Goal: Task Accomplishment & Management: Use online tool/utility

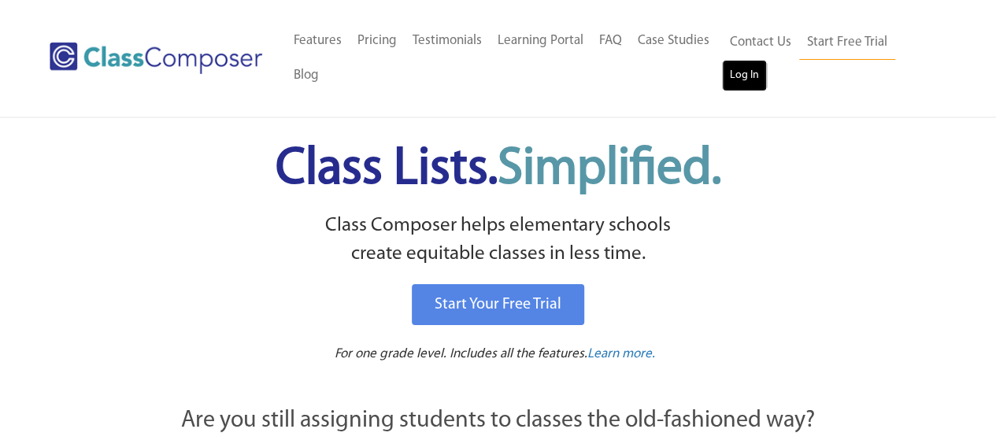
click at [746, 70] on link "Log In" at bounding box center [744, 76] width 45 height 32
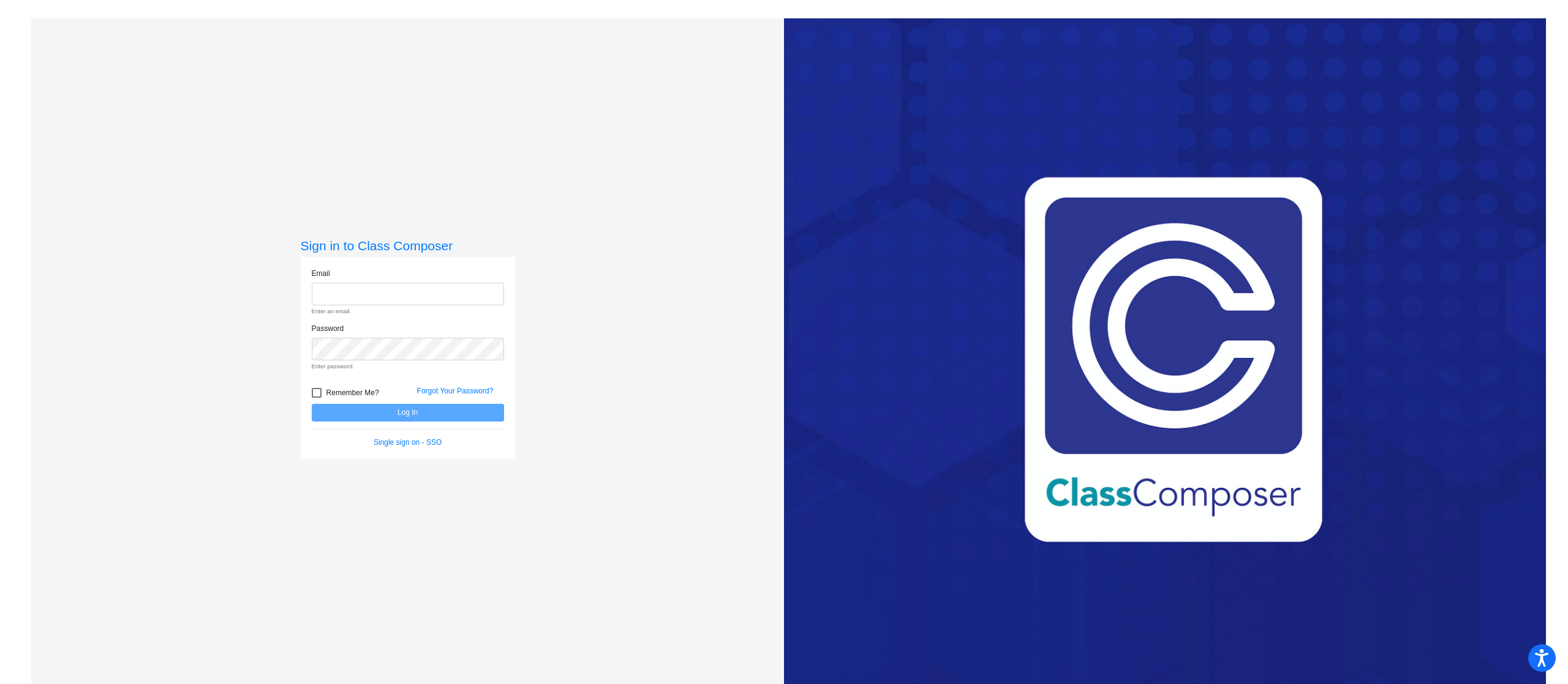
click at [1160, 110] on div "Love Class Composer? Share it with a friend! If you're happy with Class Compose…" at bounding box center [1165, 361] width 762 height 684
click at [1172, 343] on div "Love Class Composer? Share it with a friend! If you're happy with Class Compose…" at bounding box center [1165, 361] width 762 height 684
click at [369, 245] on h3 "Sign in to Class Composer" at bounding box center [408, 246] width 215 height 16
click at [339, 283] on input "email" at bounding box center [408, 294] width 192 height 23
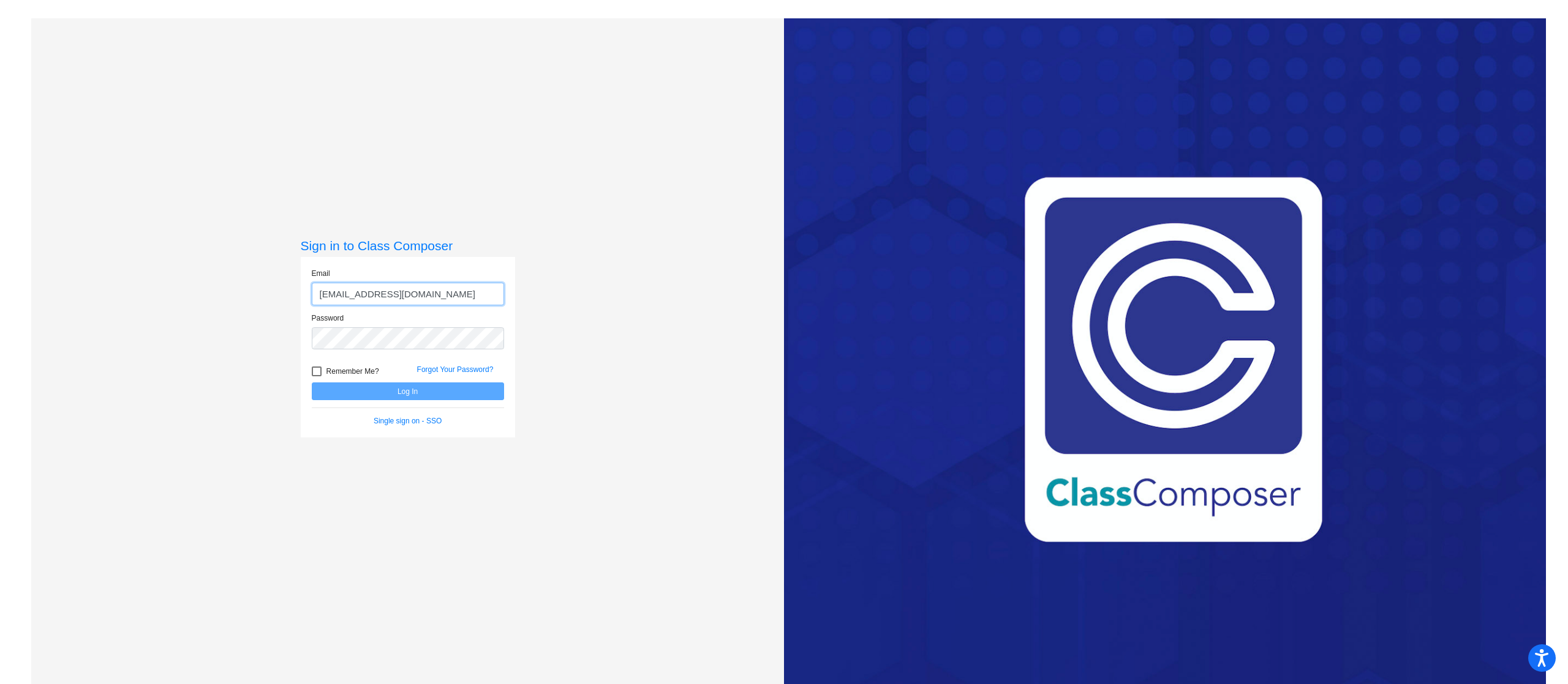
type input "maederm@mdusd.org"
click at [312, 382] on button "Log In" at bounding box center [408, 391] width 192 height 18
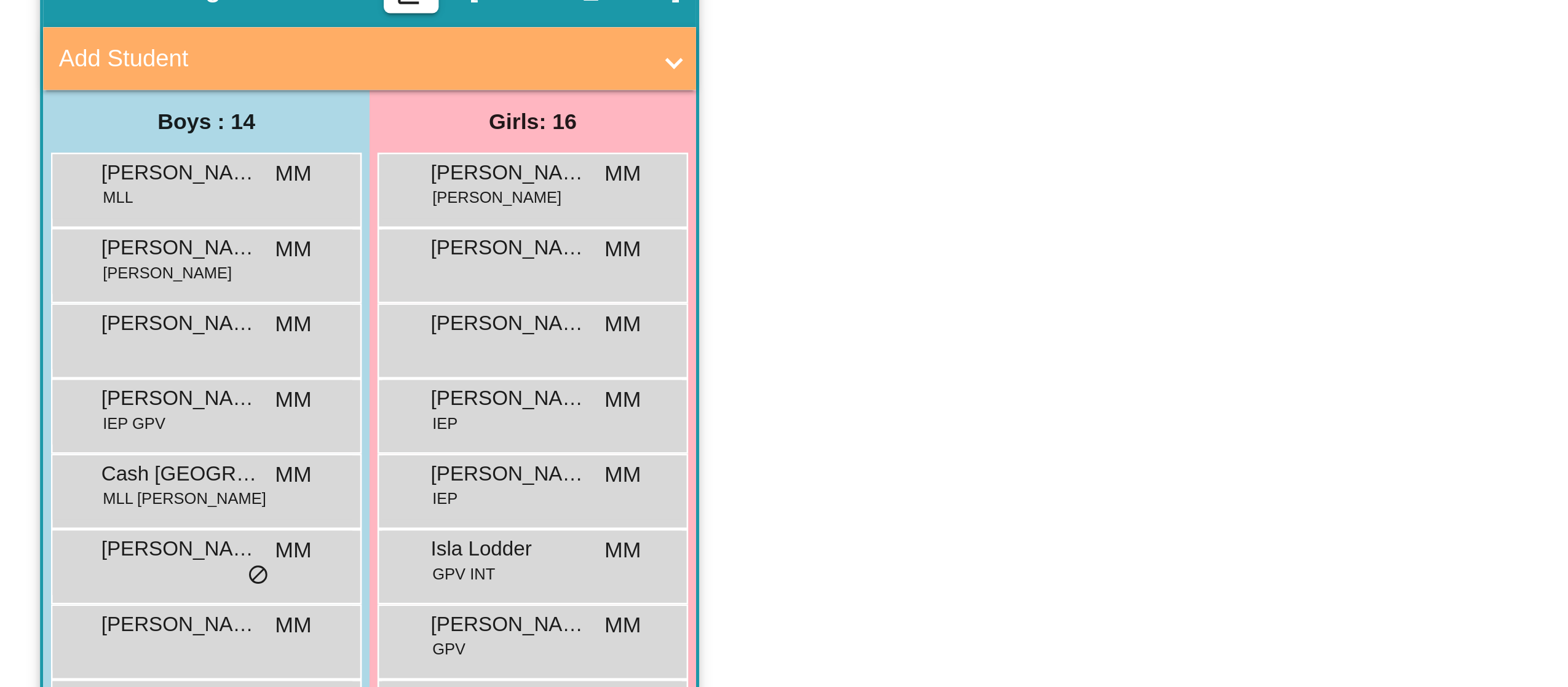
scroll to position [1, 0]
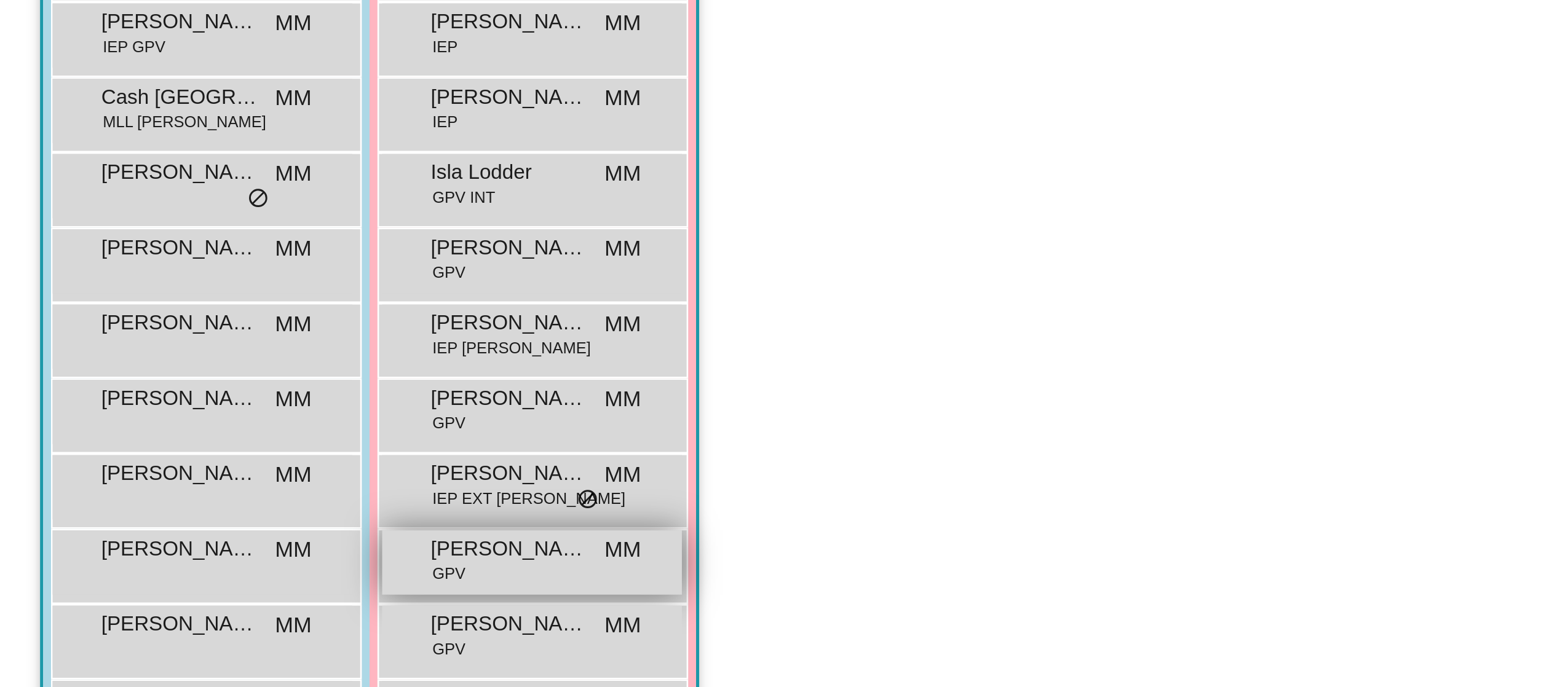
click at [226, 504] on span "Presley Ritola" at bounding box center [215, 500] width 62 height 12
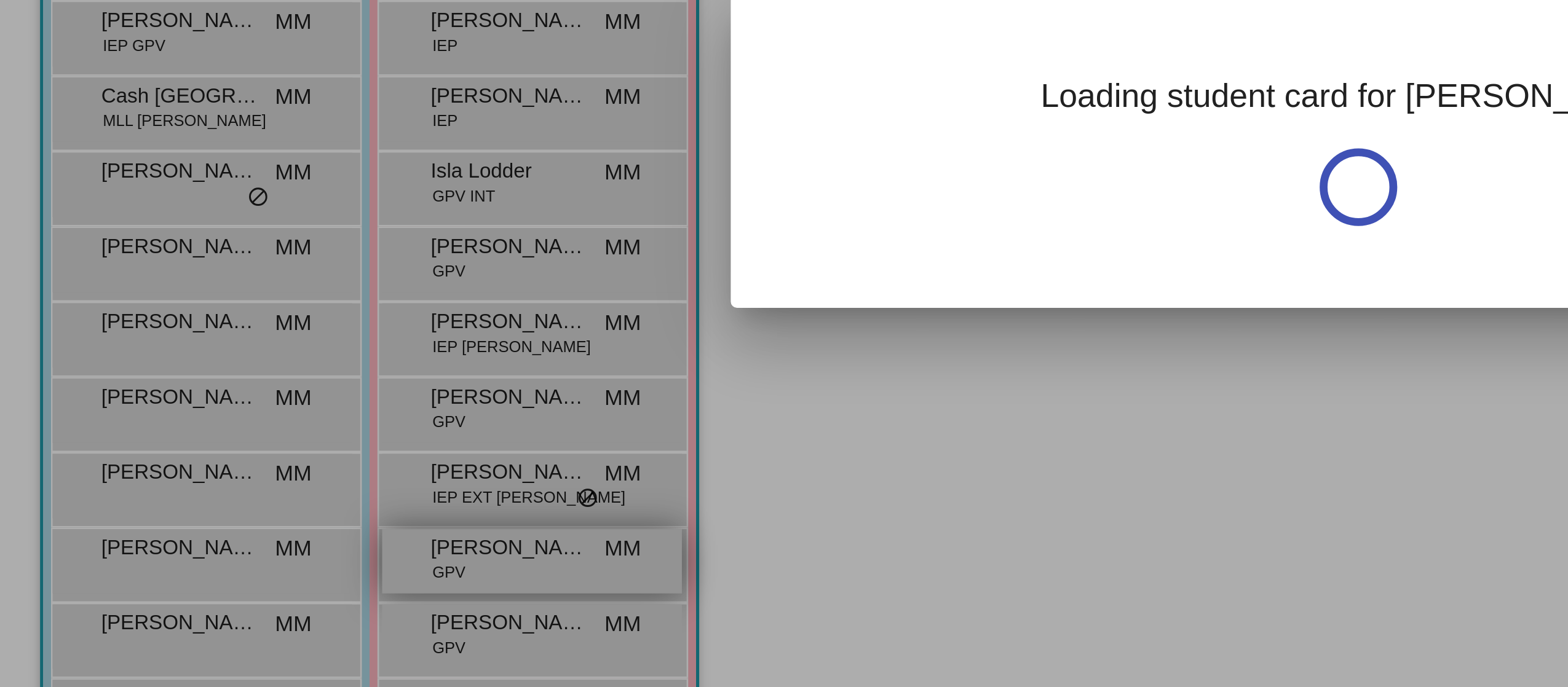
scroll to position [0, 0]
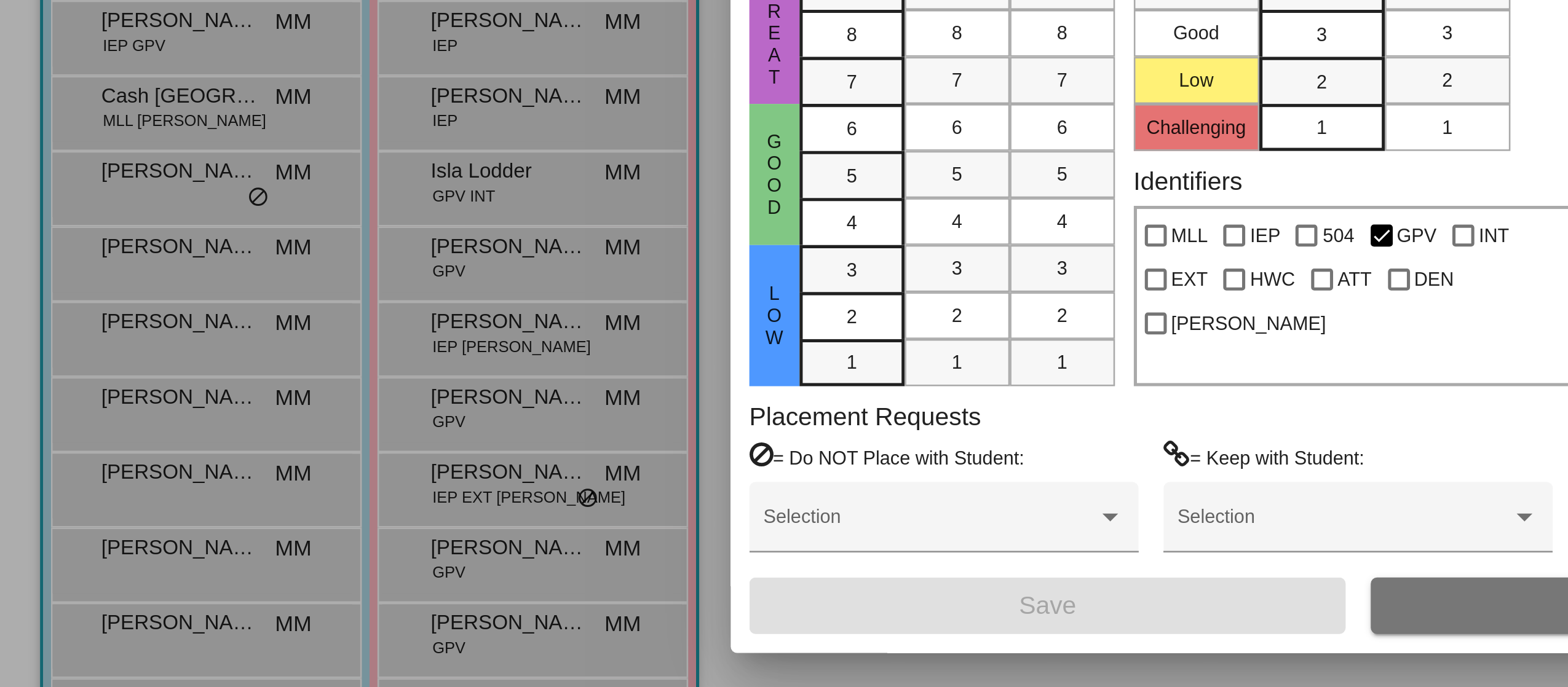
click at [490, 415] on div "MLL IEP 504 GPV INT EXT HWC ATT DEN TIM" at bounding box center [546, 400] width 172 height 71
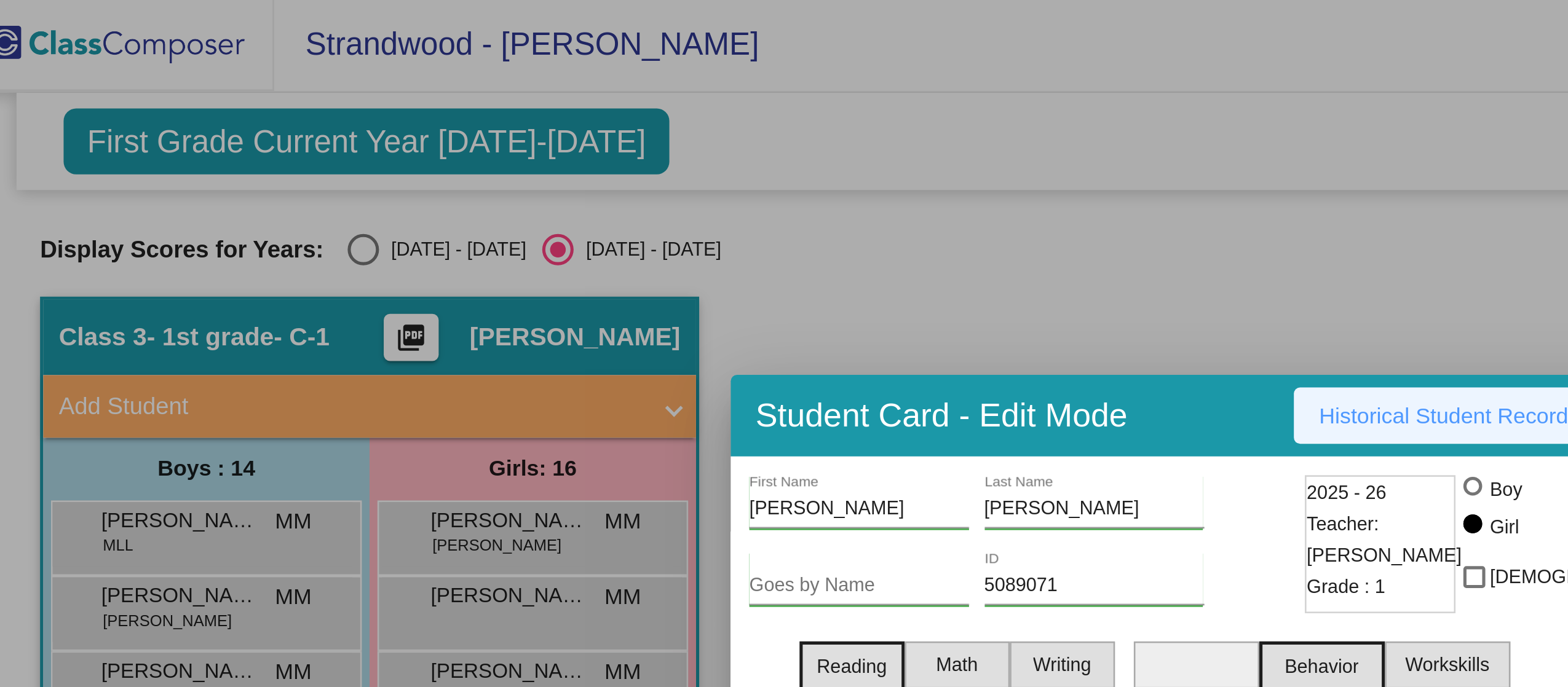
click at [604, 160] on span "Historical Student Record" at bounding box center [581, 162] width 98 height 10
click at [360, 88] on div at bounding box center [784, 344] width 1568 height 687
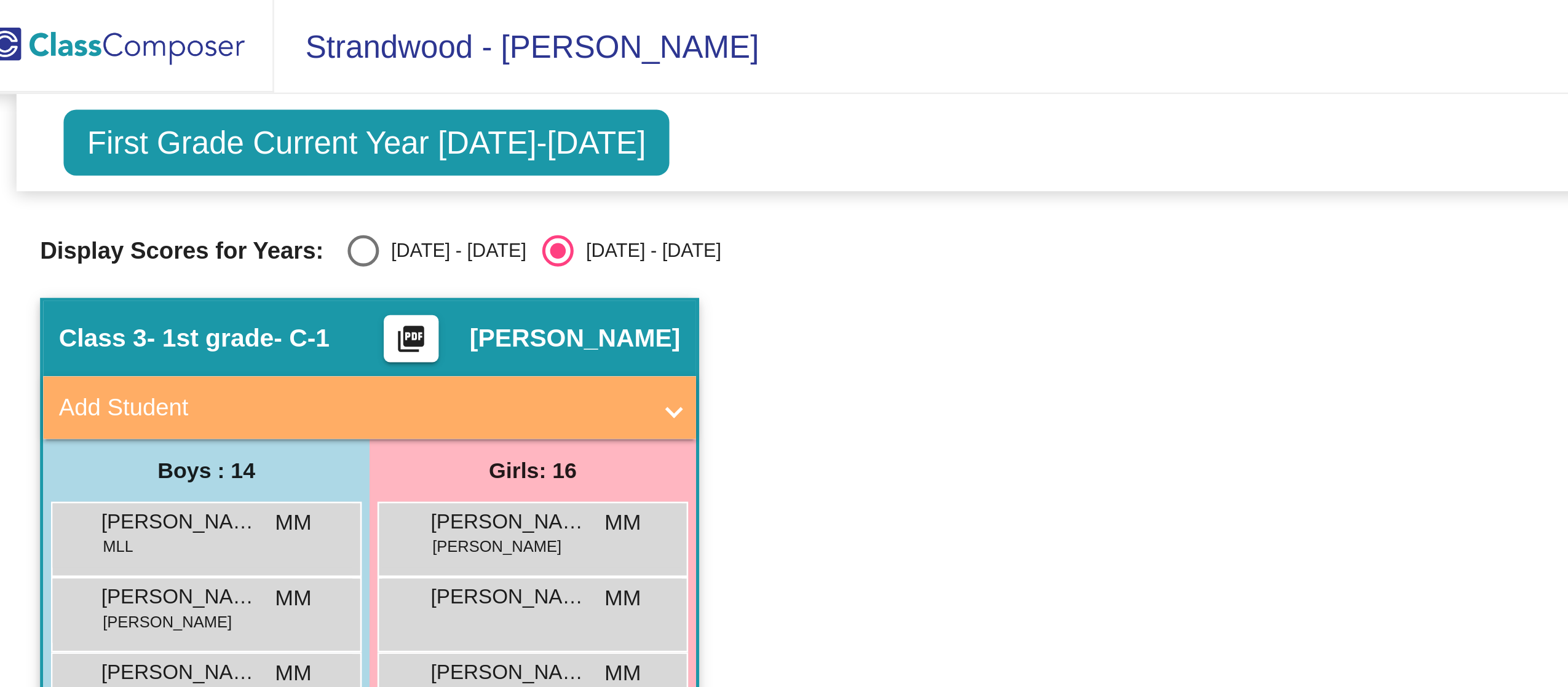
scroll to position [1, 0]
